Goal: Task Accomplishment & Management: Check status

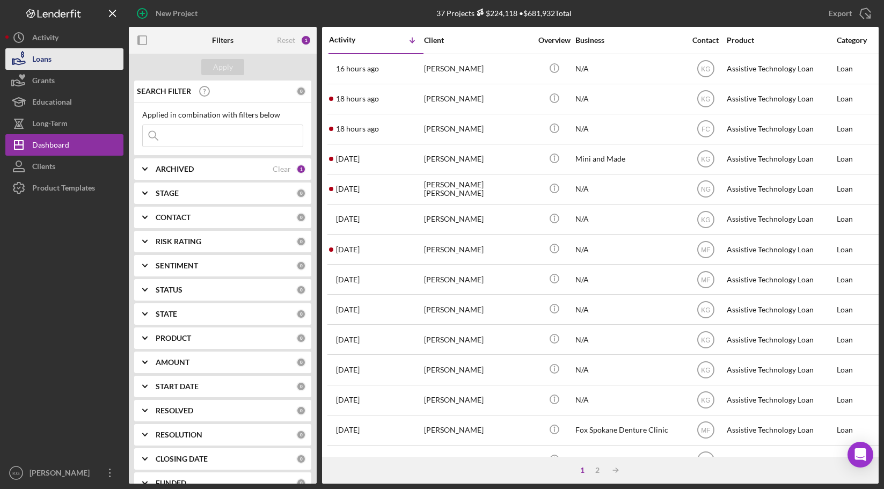
click at [46, 56] on div "Loans" at bounding box center [41, 60] width 19 height 24
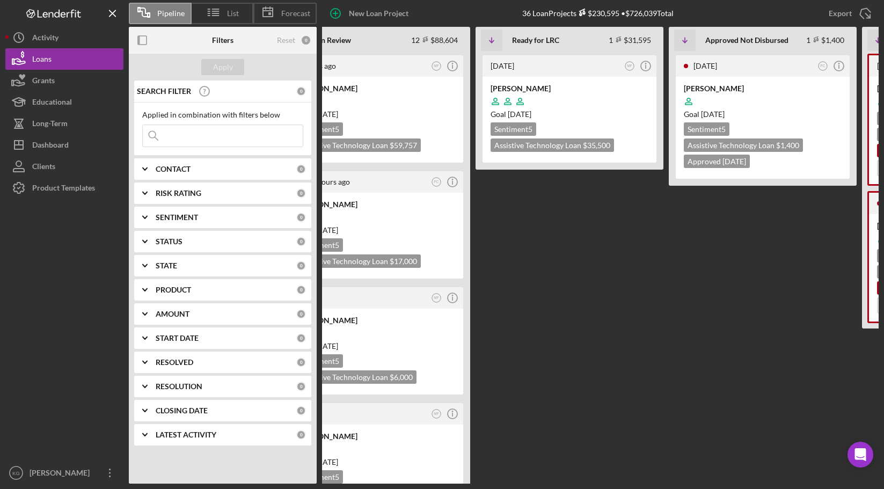
scroll to position [0, 330]
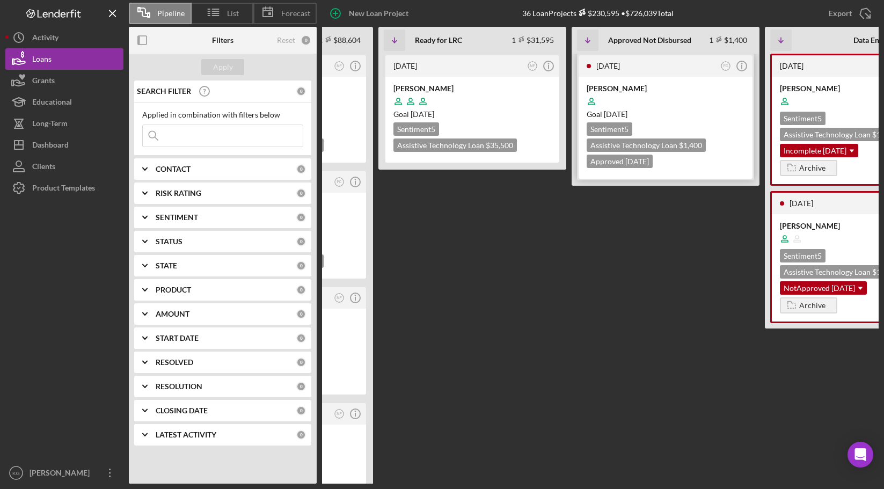
click at [719, 114] on div "Goal [DATE]" at bounding box center [666, 114] width 158 height 11
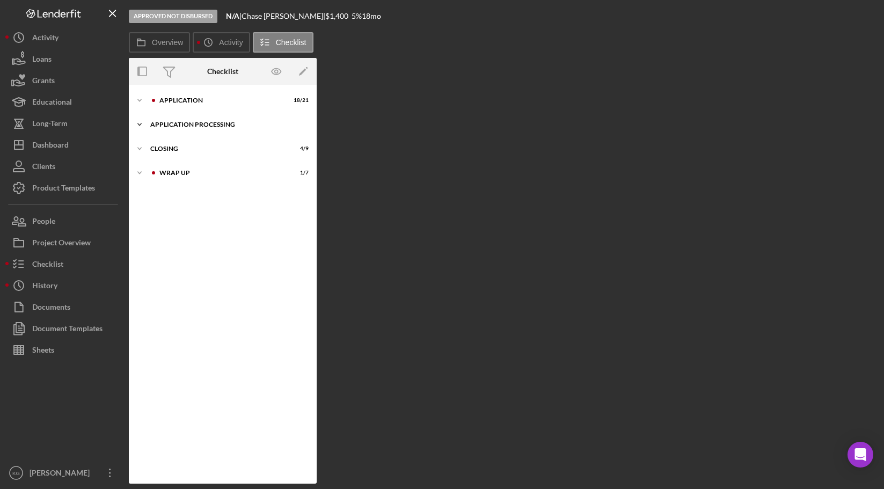
click at [192, 121] on div "Application Processing" at bounding box center [226, 124] width 153 height 6
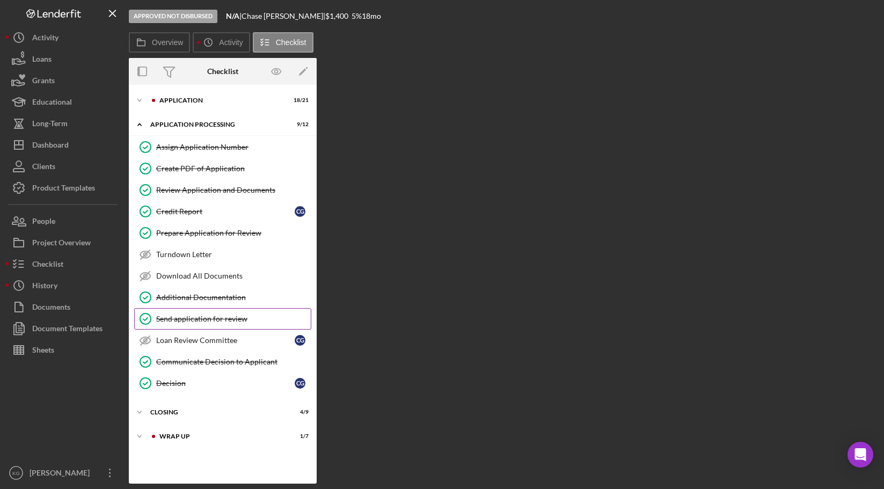
click at [176, 317] on div "Send application for review" at bounding box center [233, 319] width 155 height 9
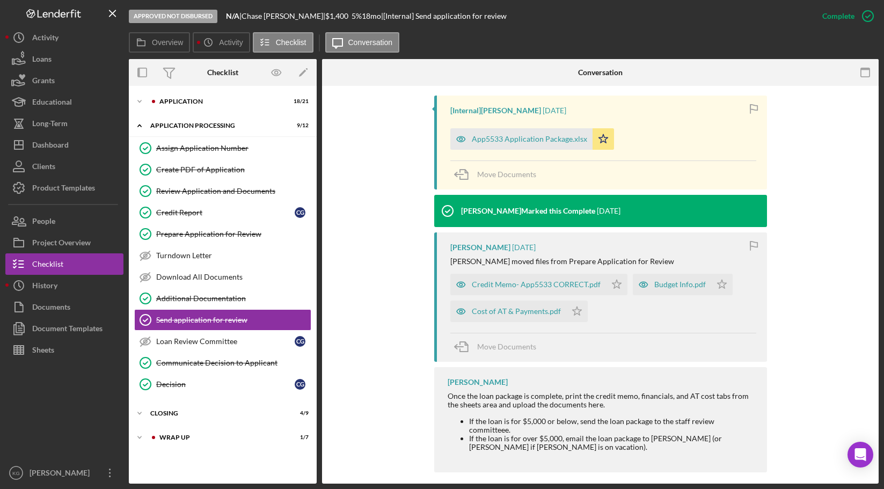
scroll to position [329, 0]
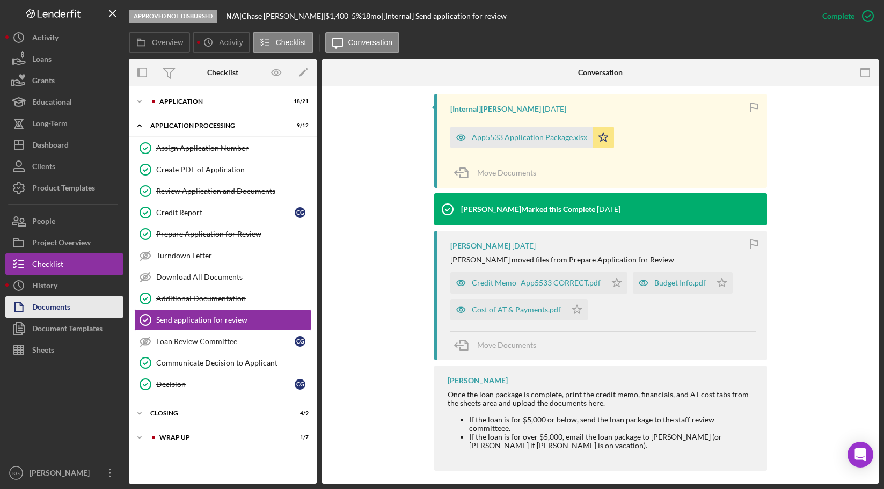
click at [58, 306] on div "Documents" at bounding box center [51, 308] width 38 height 24
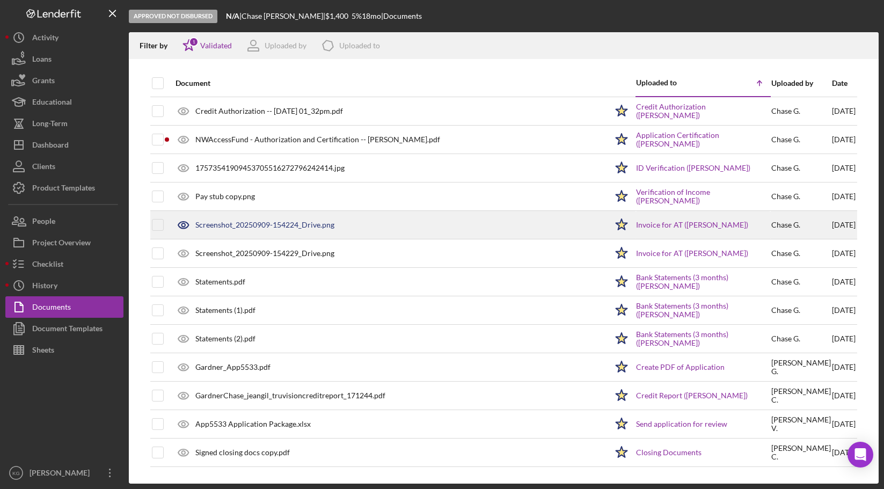
click at [257, 227] on div "Screenshot_20250909-154224_Drive.png" at bounding box center [264, 225] width 139 height 9
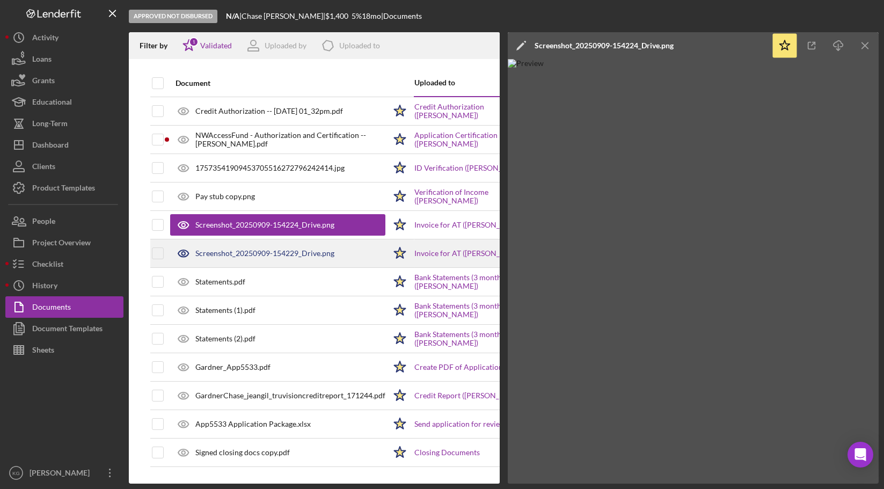
click at [249, 252] on div "Screenshot_20250909-154229_Drive.png" at bounding box center [264, 253] width 139 height 9
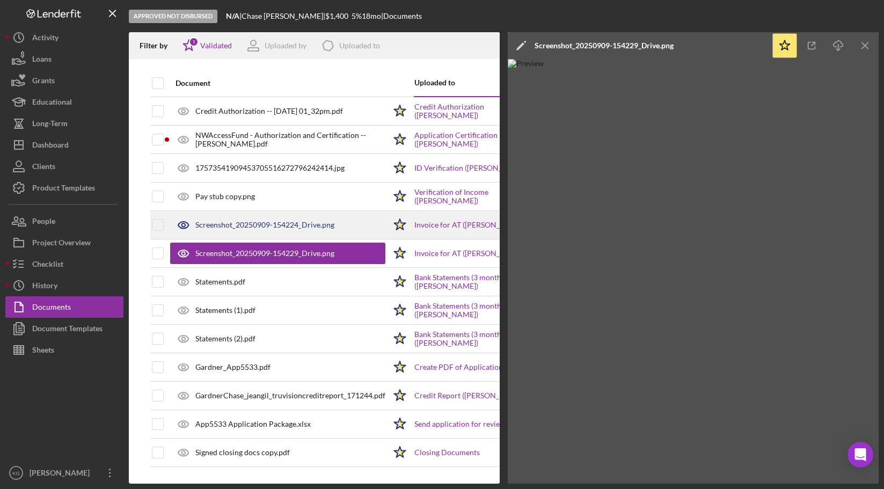
click at [243, 224] on div "Screenshot_20250909-154224_Drive.png" at bounding box center [264, 225] width 139 height 9
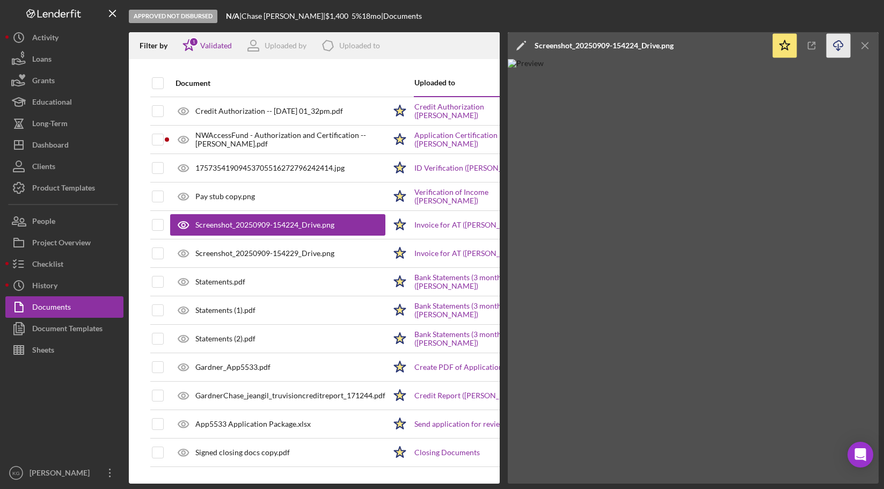
click at [835, 43] on icon "button" at bounding box center [838, 44] width 9 height 6
click at [39, 56] on div "Loans" at bounding box center [41, 60] width 19 height 24
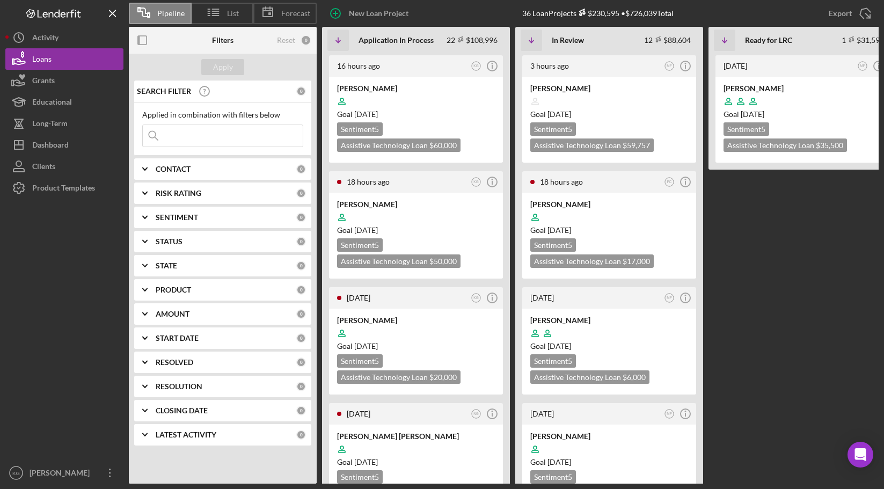
click at [835, 231] on LRC "[DATE] MF Icon/Info [PERSON_NAME] Goal [DATE] Sentiment 5 Assistive Technology …" at bounding box center [803, 269] width 188 height 430
